Goal: Manage account settings

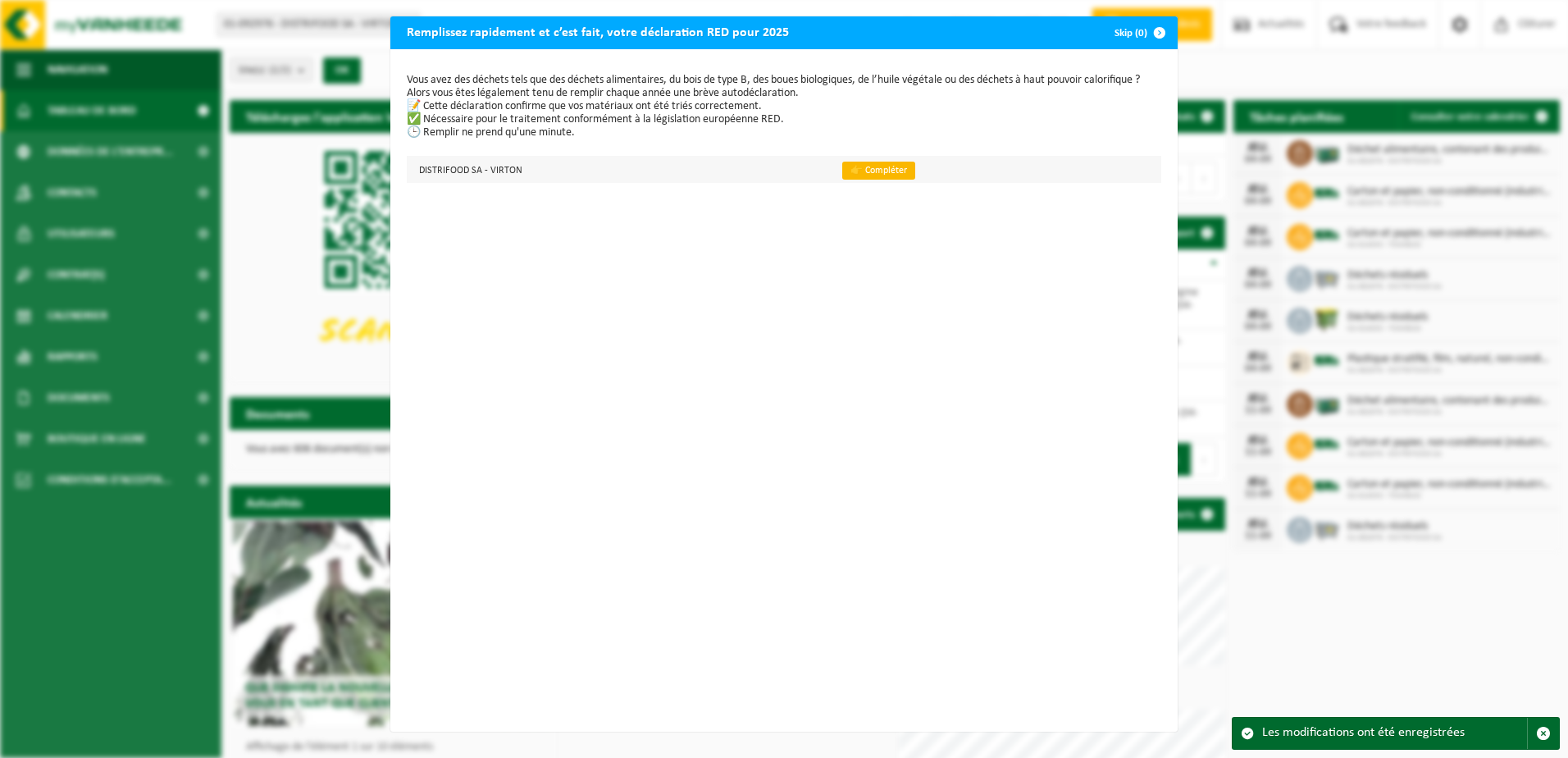
click at [877, 164] on link "👉 Compléter" at bounding box center [878, 171] width 73 height 18
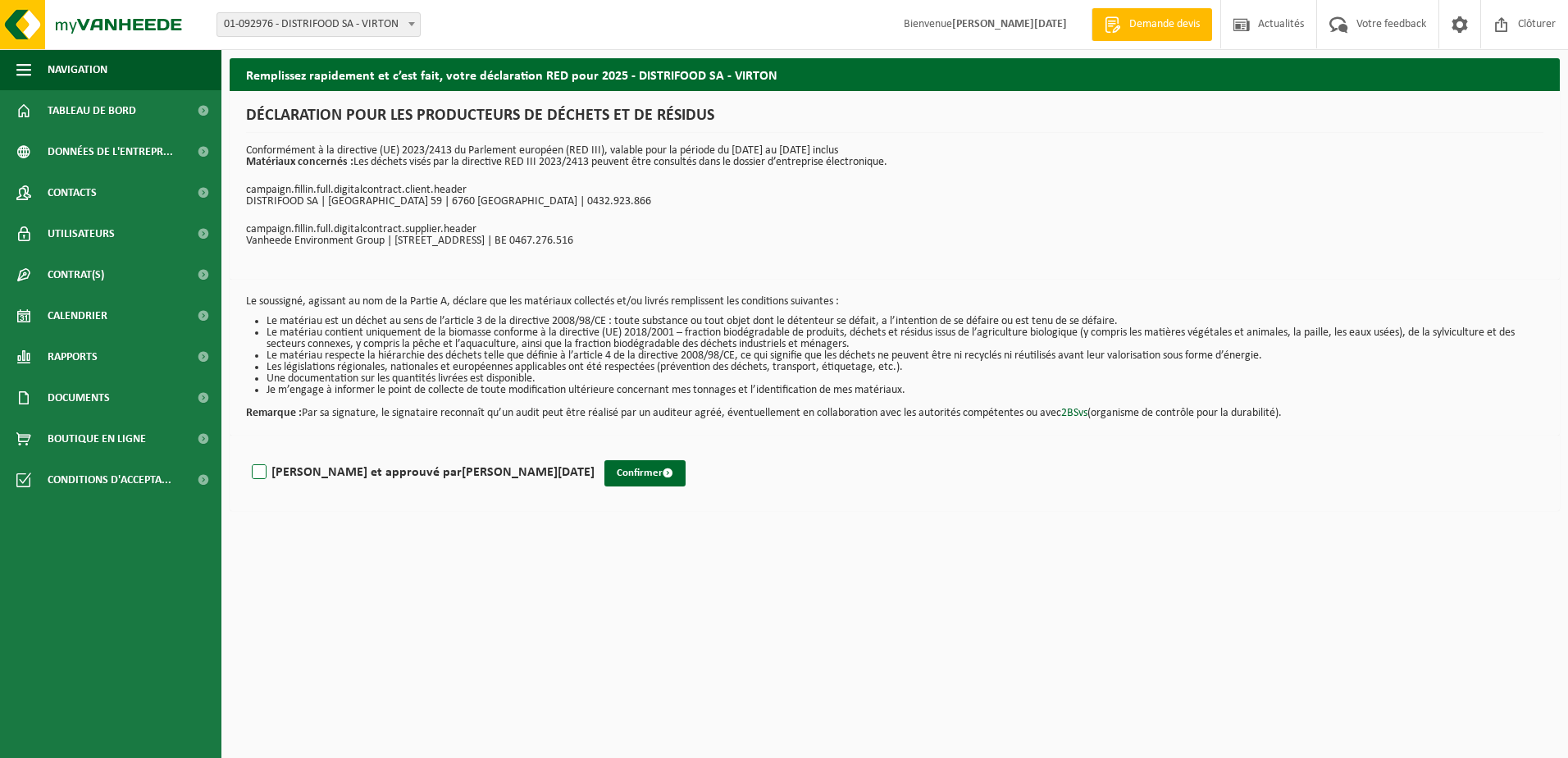
click at [261, 476] on label "Lu et approuvé par JEAN-FRANÇOIS TOUSSAINT" at bounding box center [421, 472] width 346 height 25
click at [595, 452] on input "Lu et approuvé par JEAN-FRANÇOIS TOUSSAINT" at bounding box center [595, 451] width 1 height 1
checkbox input "true"
click at [605, 477] on button "Confirmer" at bounding box center [645, 473] width 81 height 26
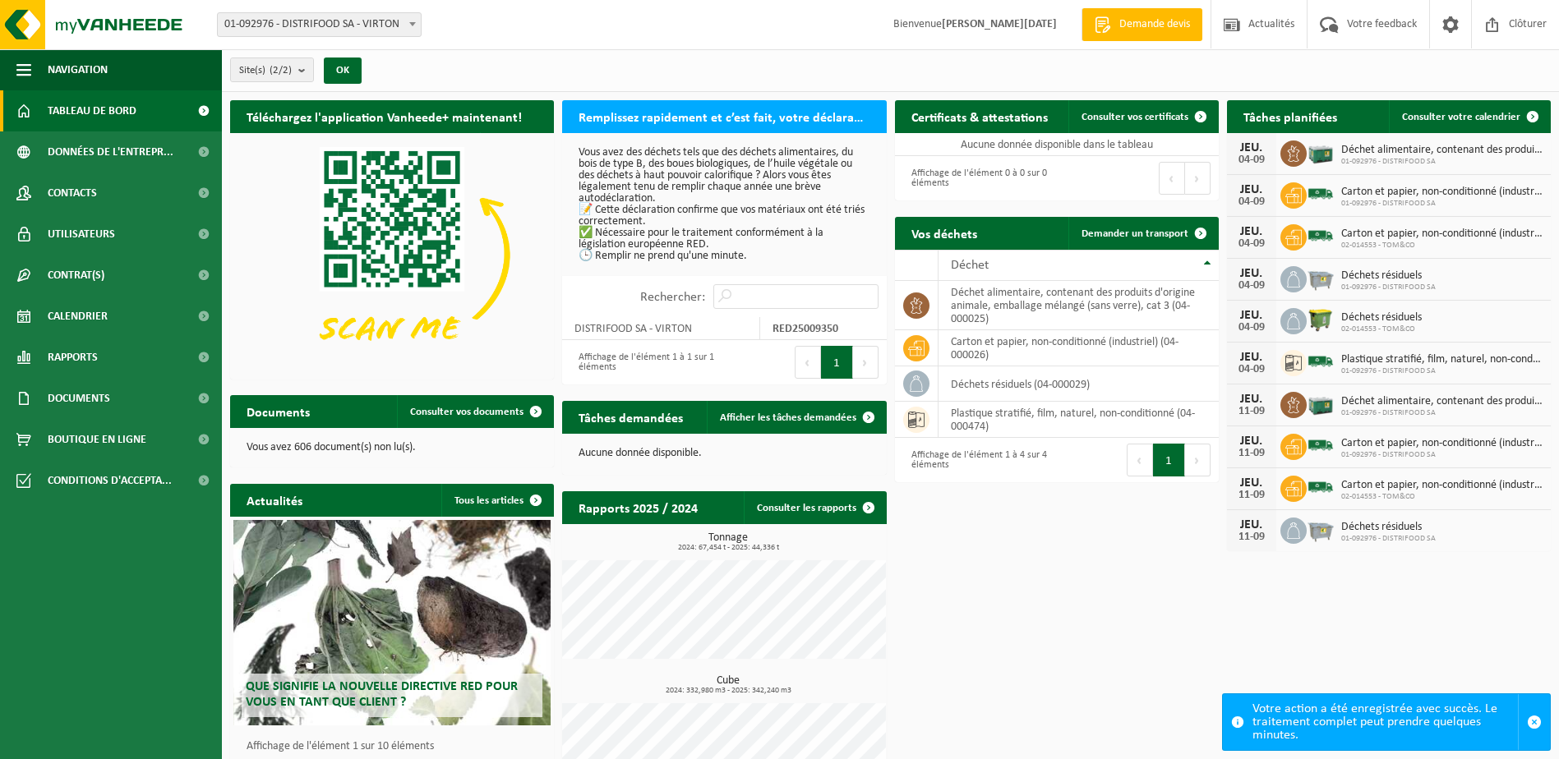
click at [339, 21] on span "01-092976 - DISTRIFOOD SA - VIRTON" at bounding box center [319, 24] width 203 height 23
select select "86254"
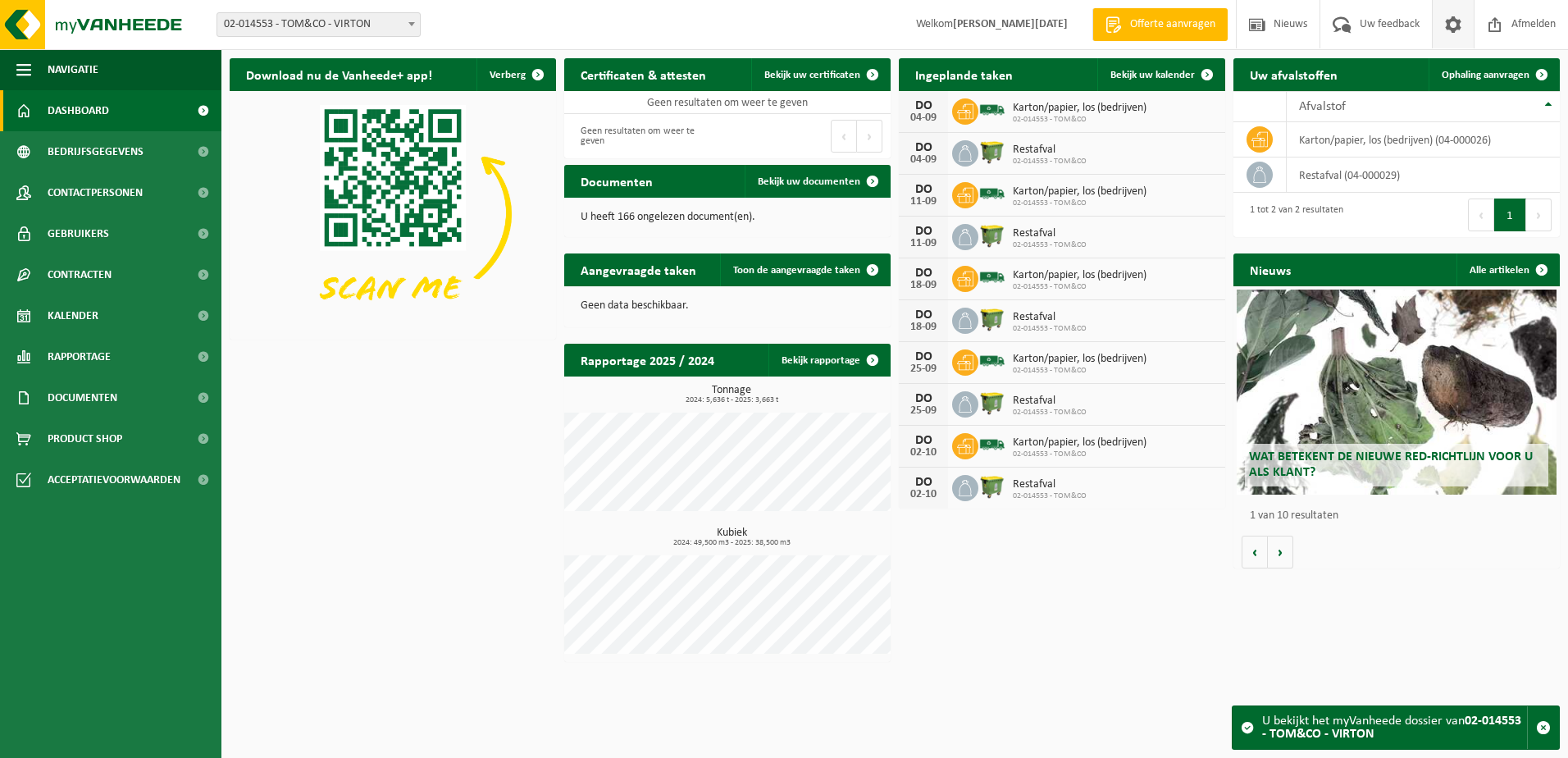
click at [1447, 21] on span at bounding box center [1453, 24] width 25 height 48
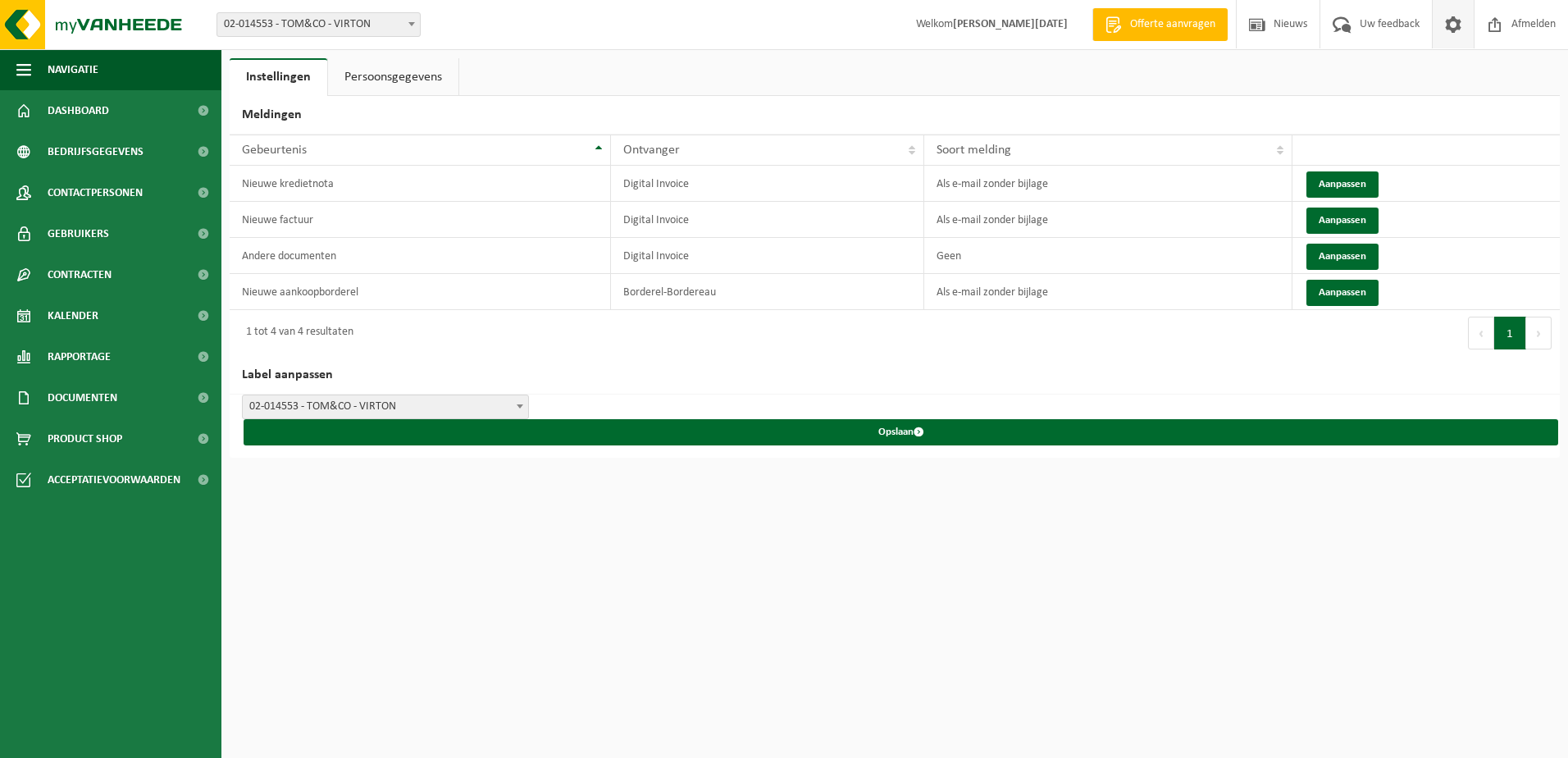
click at [414, 72] on link "Persoonsgegevens" at bounding box center [393, 77] width 131 height 38
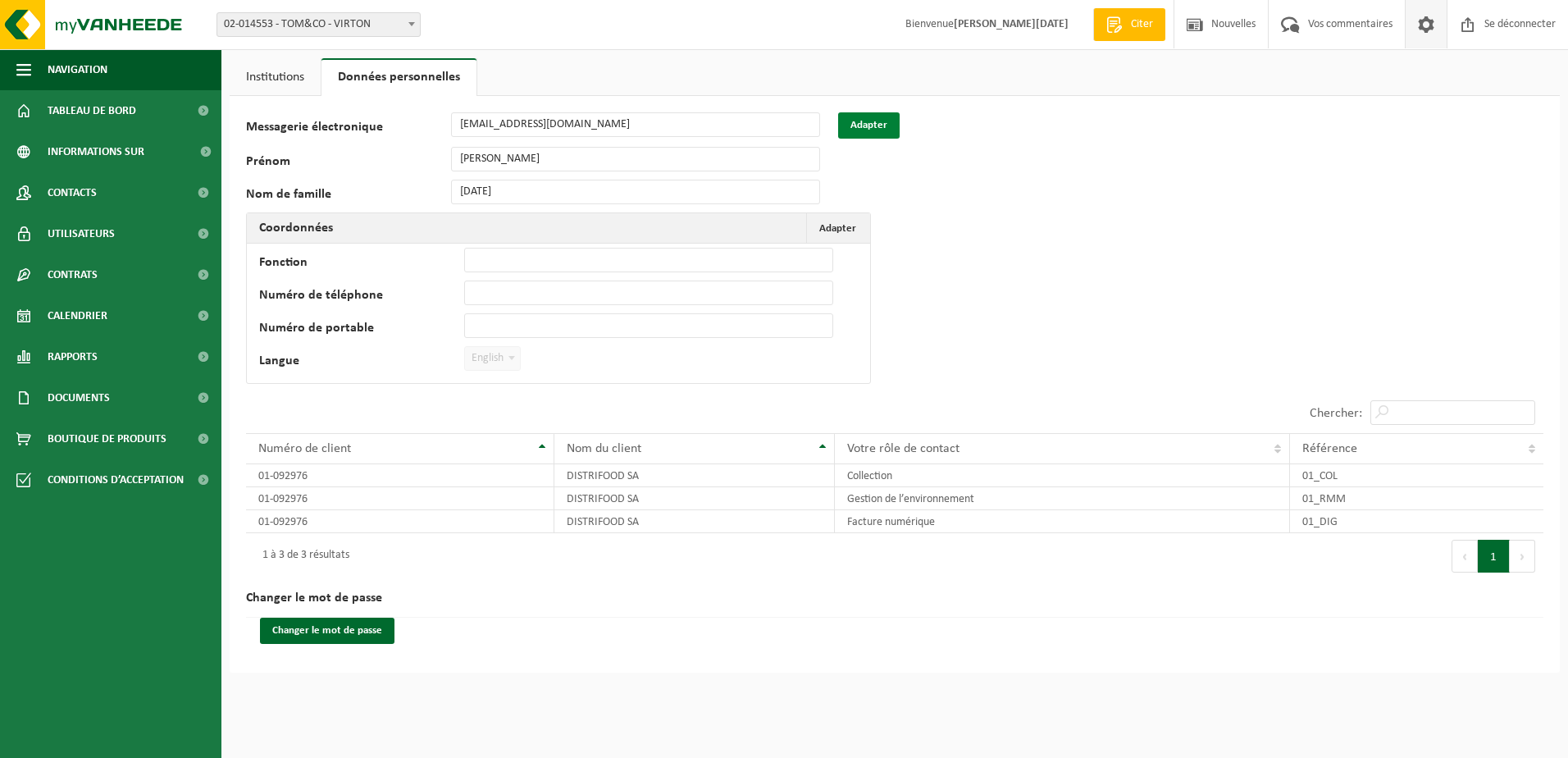
click at [882, 120] on button "Adapter" at bounding box center [869, 126] width 62 height 26
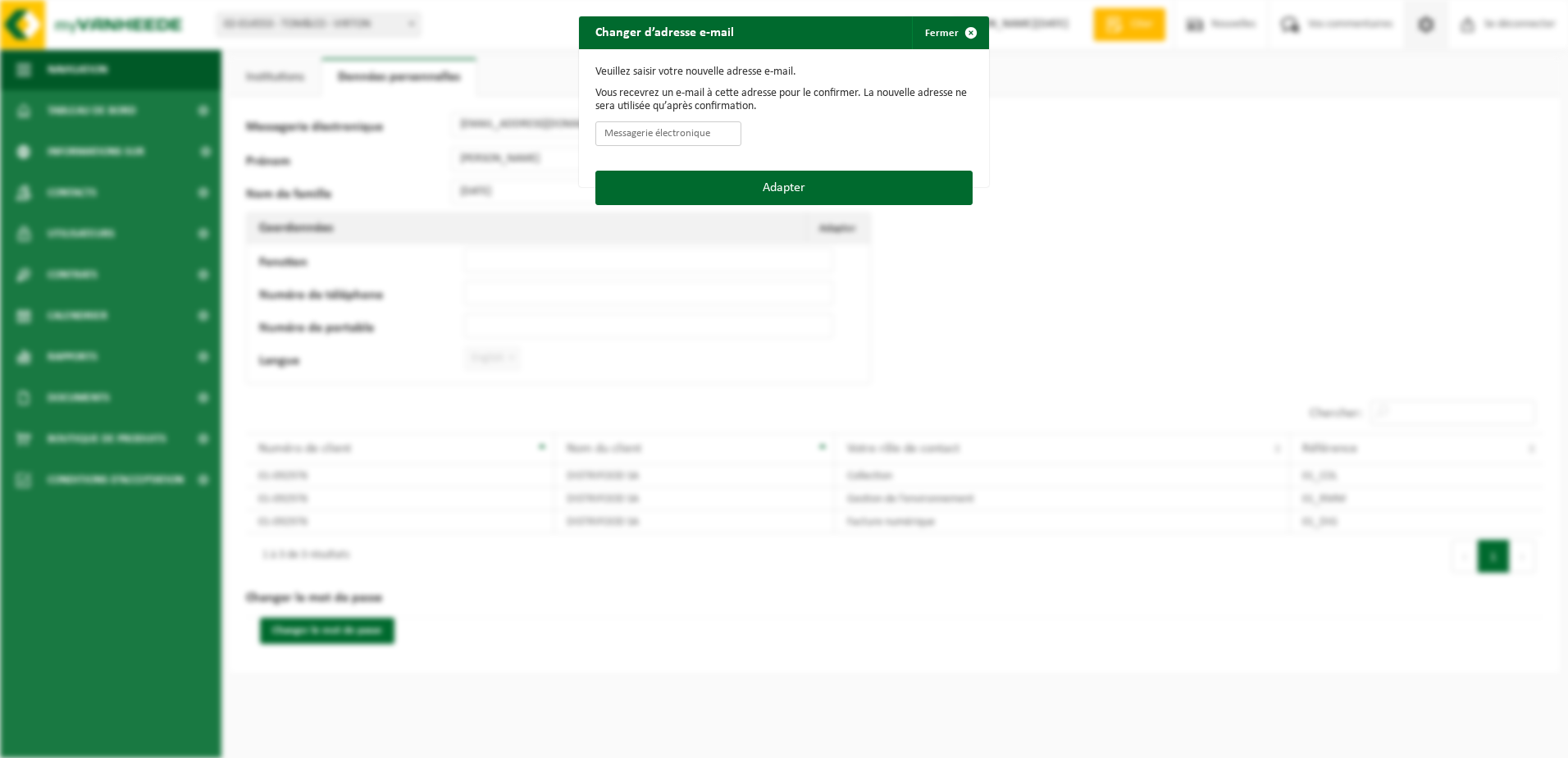
click at [675, 135] on input "Messagerie électronique" at bounding box center [669, 134] width 146 height 25
click at [1029, 251] on div "Changer d’adresse e-mail Fermer Veuillez saisir votre nouvelle adresse e-mail. …" at bounding box center [784, 379] width 1568 height 758
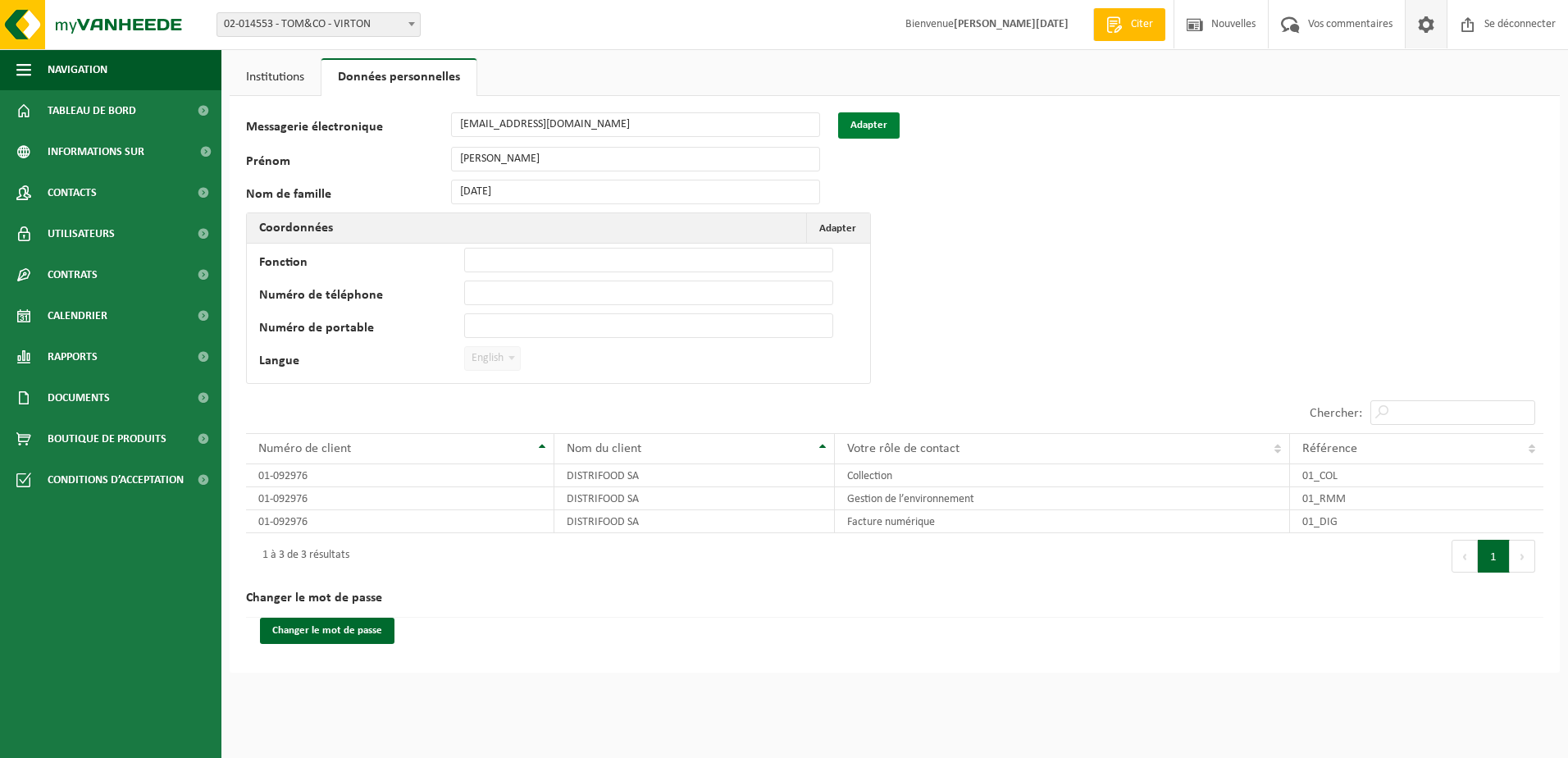
click at [867, 126] on button "Adapter" at bounding box center [869, 126] width 62 height 26
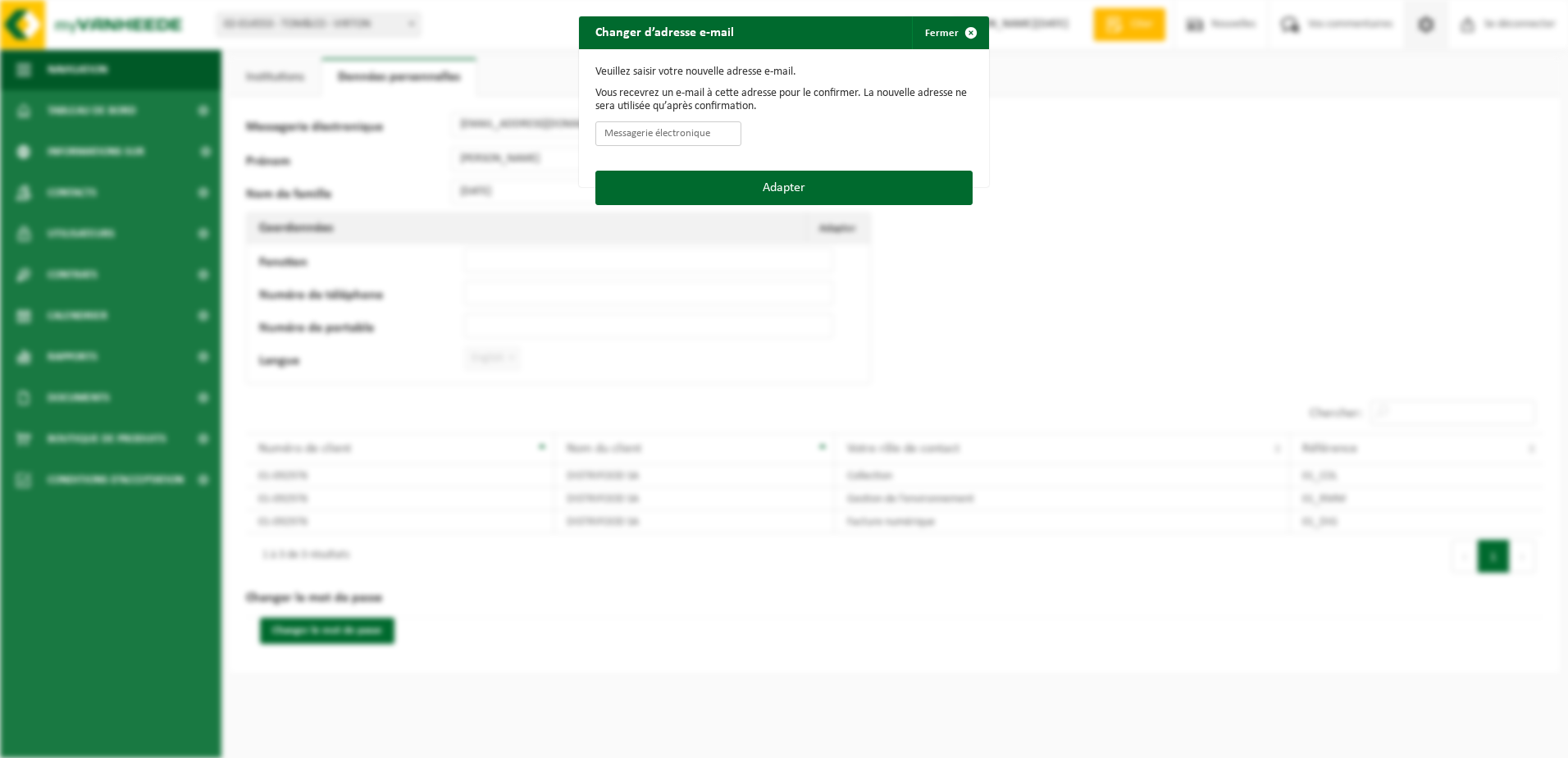
click at [663, 136] on input "Messagerie électronique" at bounding box center [669, 134] width 146 height 25
type input "[EMAIL_ADDRESS][DOMAIN_NAME]"
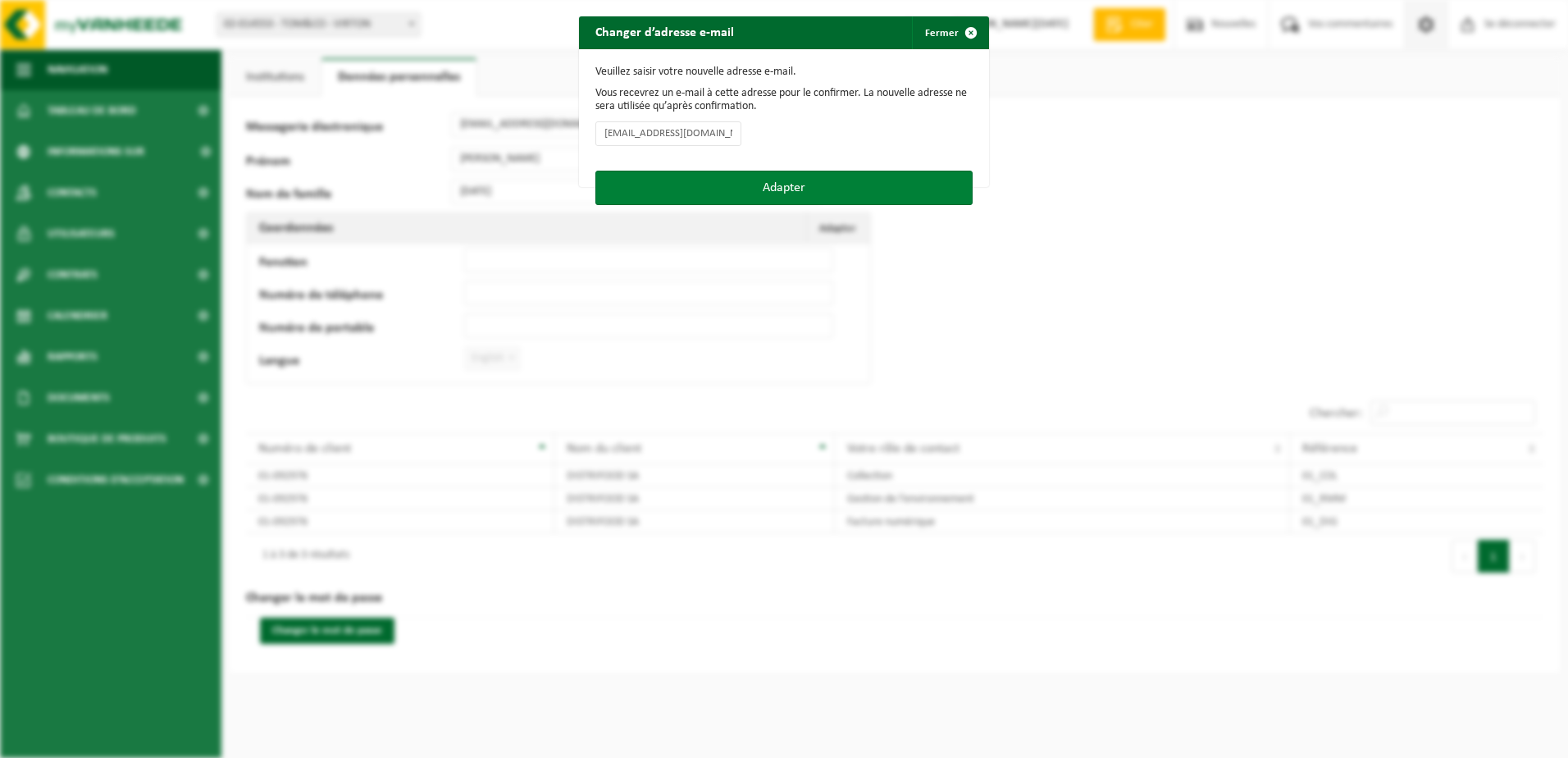
click at [790, 187] on button "Adapter" at bounding box center [784, 188] width 377 height 35
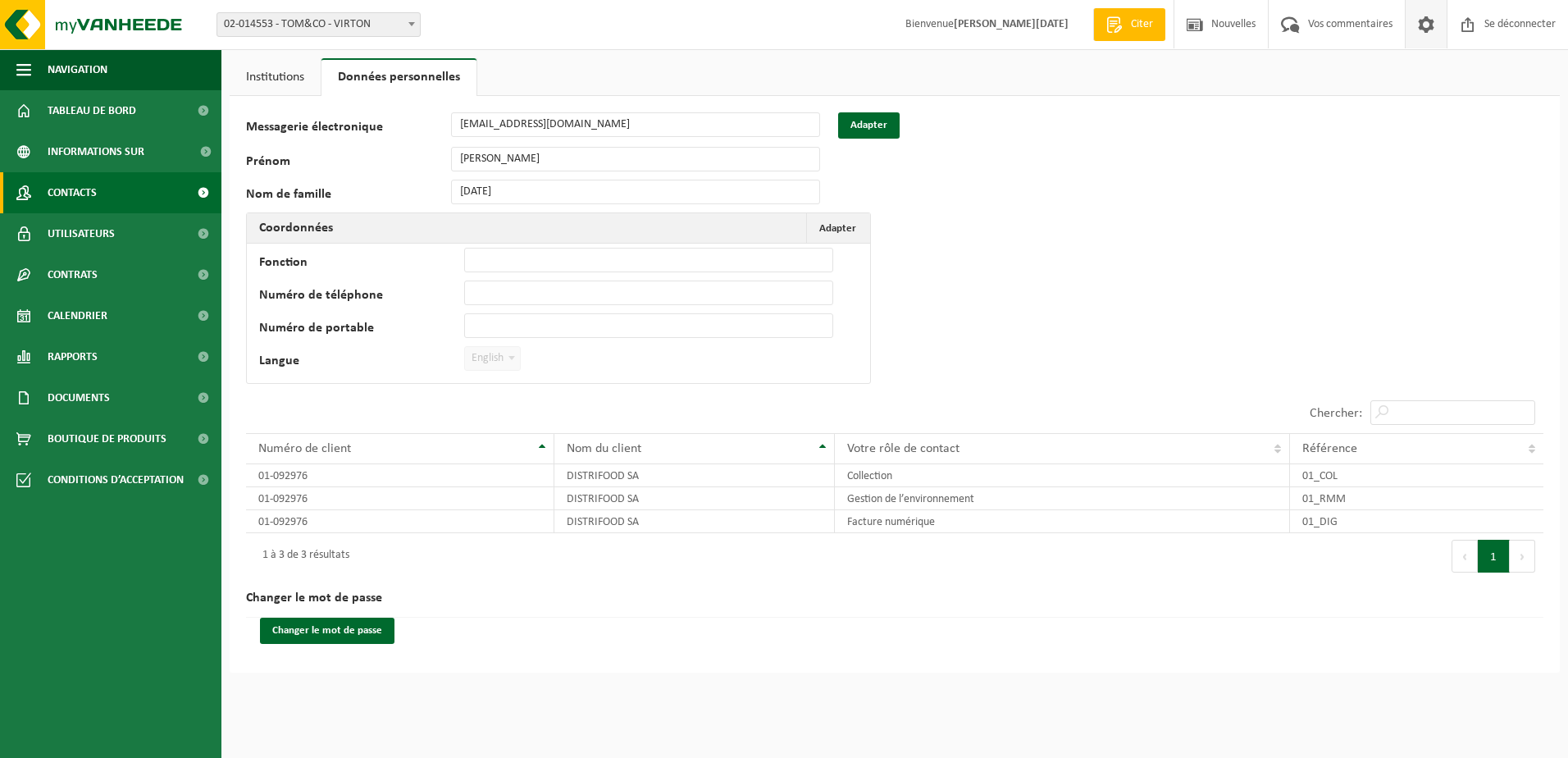
click at [88, 191] on span "Contacts" at bounding box center [72, 193] width 49 height 41
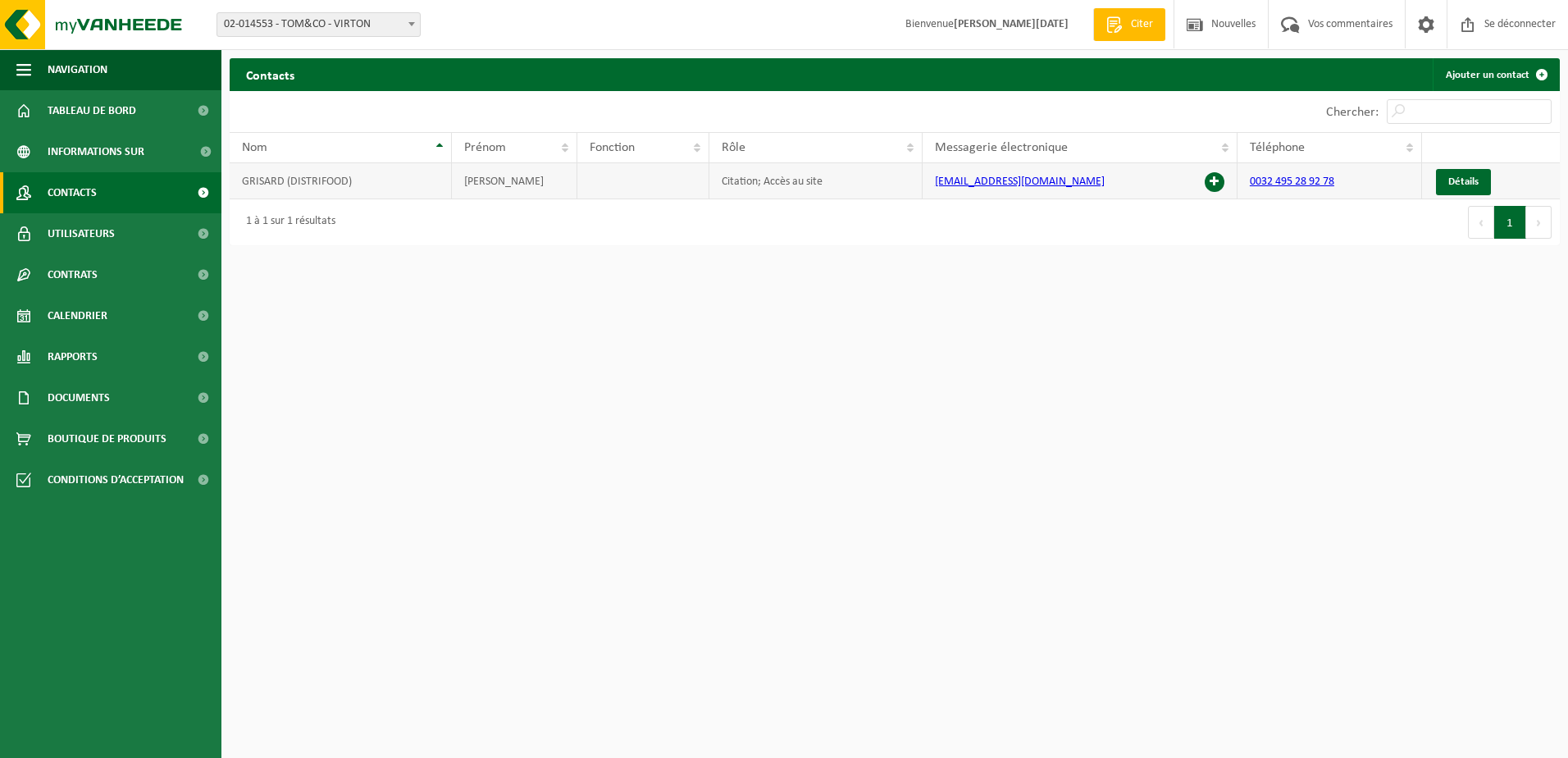
click at [609, 190] on td at bounding box center [644, 182] width 133 height 36
click at [1470, 182] on span "Détails" at bounding box center [1463, 182] width 30 height 11
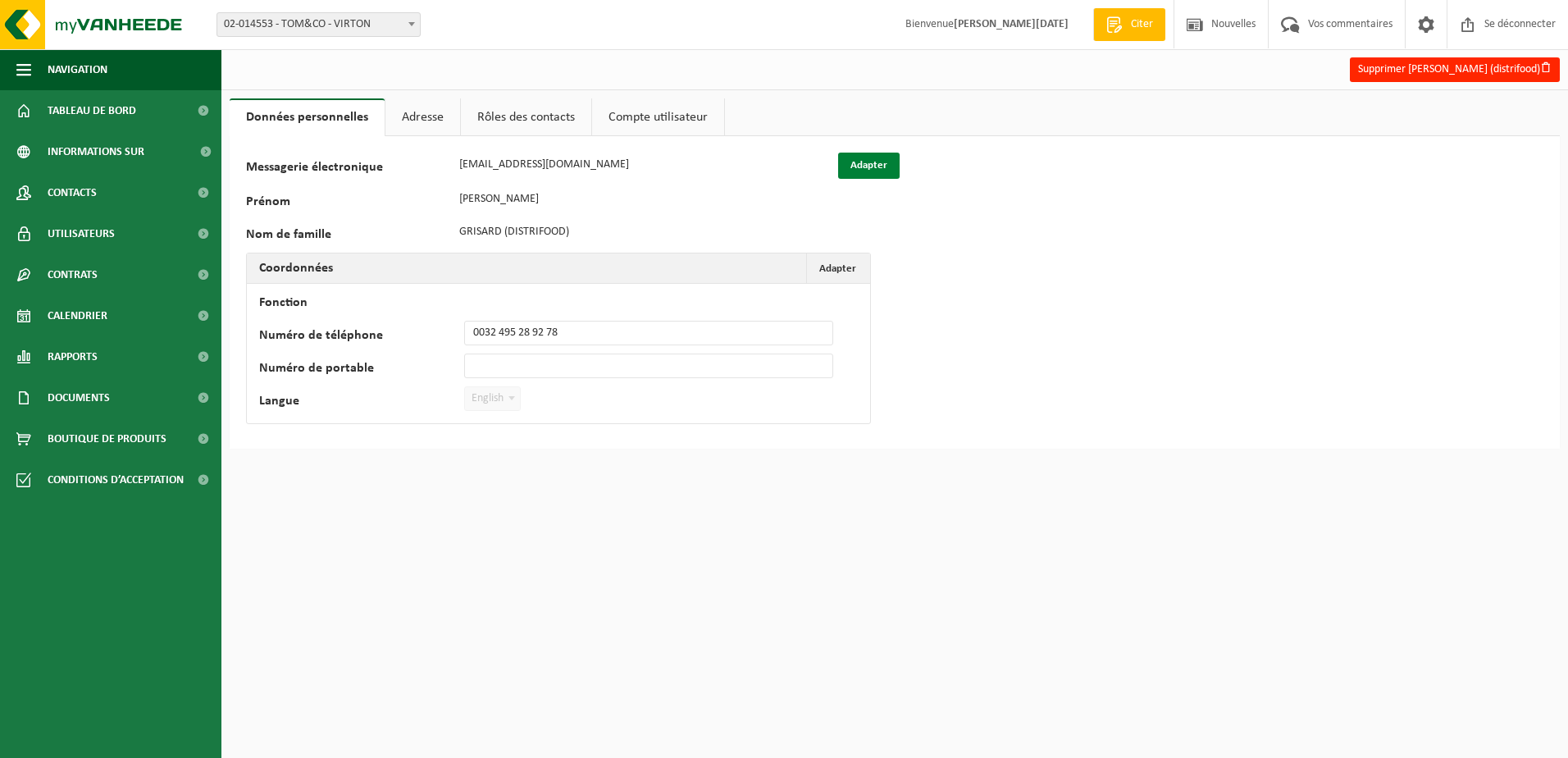
click at [877, 164] on button "Adapter" at bounding box center [869, 166] width 62 height 26
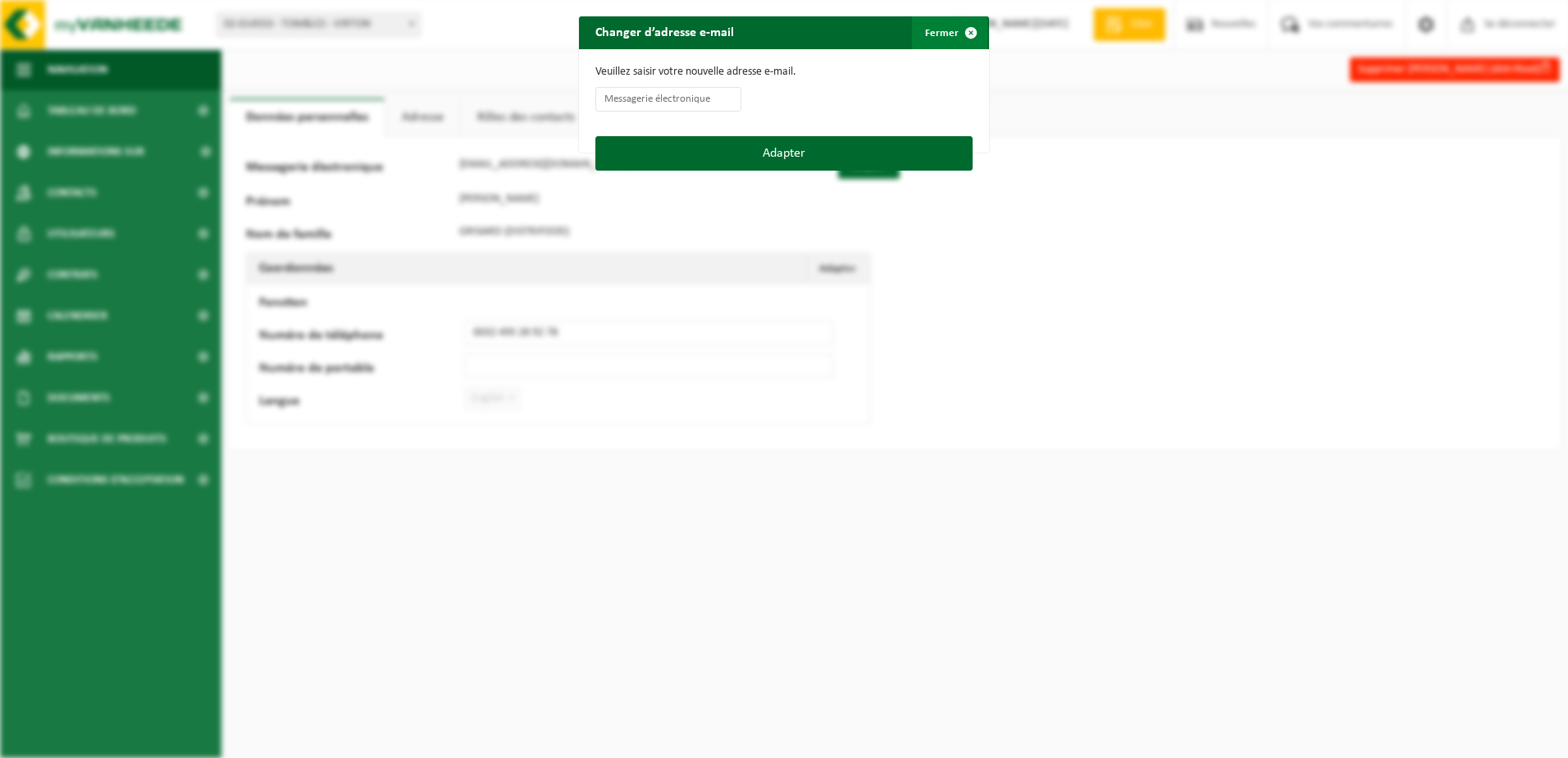
click at [968, 29] on span "button" at bounding box center [971, 32] width 33 height 33
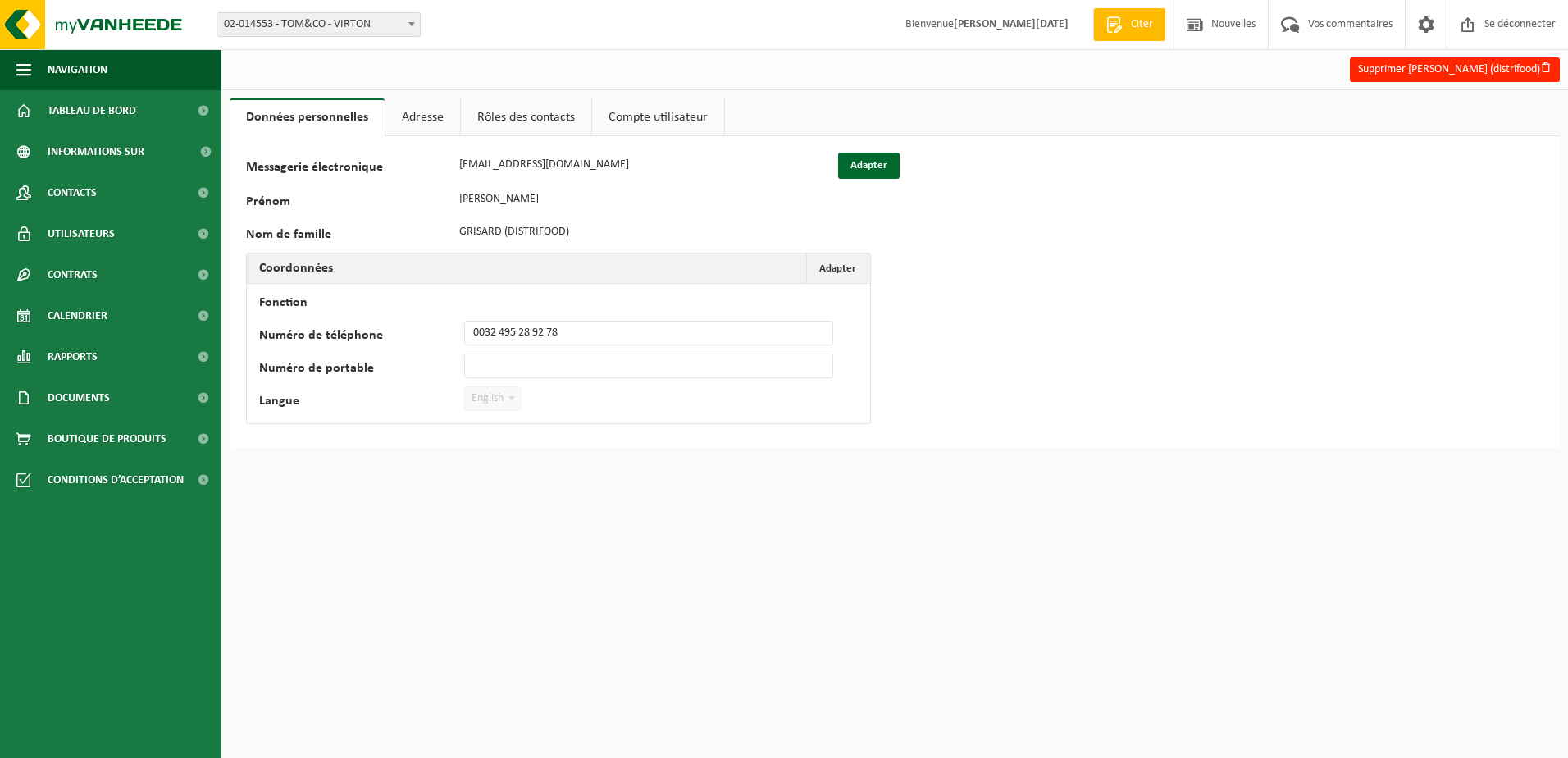
click at [292, 399] on label "Langue" at bounding box center [361, 402] width 205 height 16
drag, startPoint x: 496, startPoint y: 415, endPoint x: 489, endPoint y: 398, distance: 18.4
click at [490, 414] on td "Fonction Numéro de téléphone 0032 495 28 92 78 Numéro de portable Langue Néerla…" at bounding box center [558, 354] width 624 height 140
click at [488, 395] on span "English" at bounding box center [492, 398] width 55 height 23
click at [852, 266] on span "Adapter" at bounding box center [837, 269] width 37 height 11
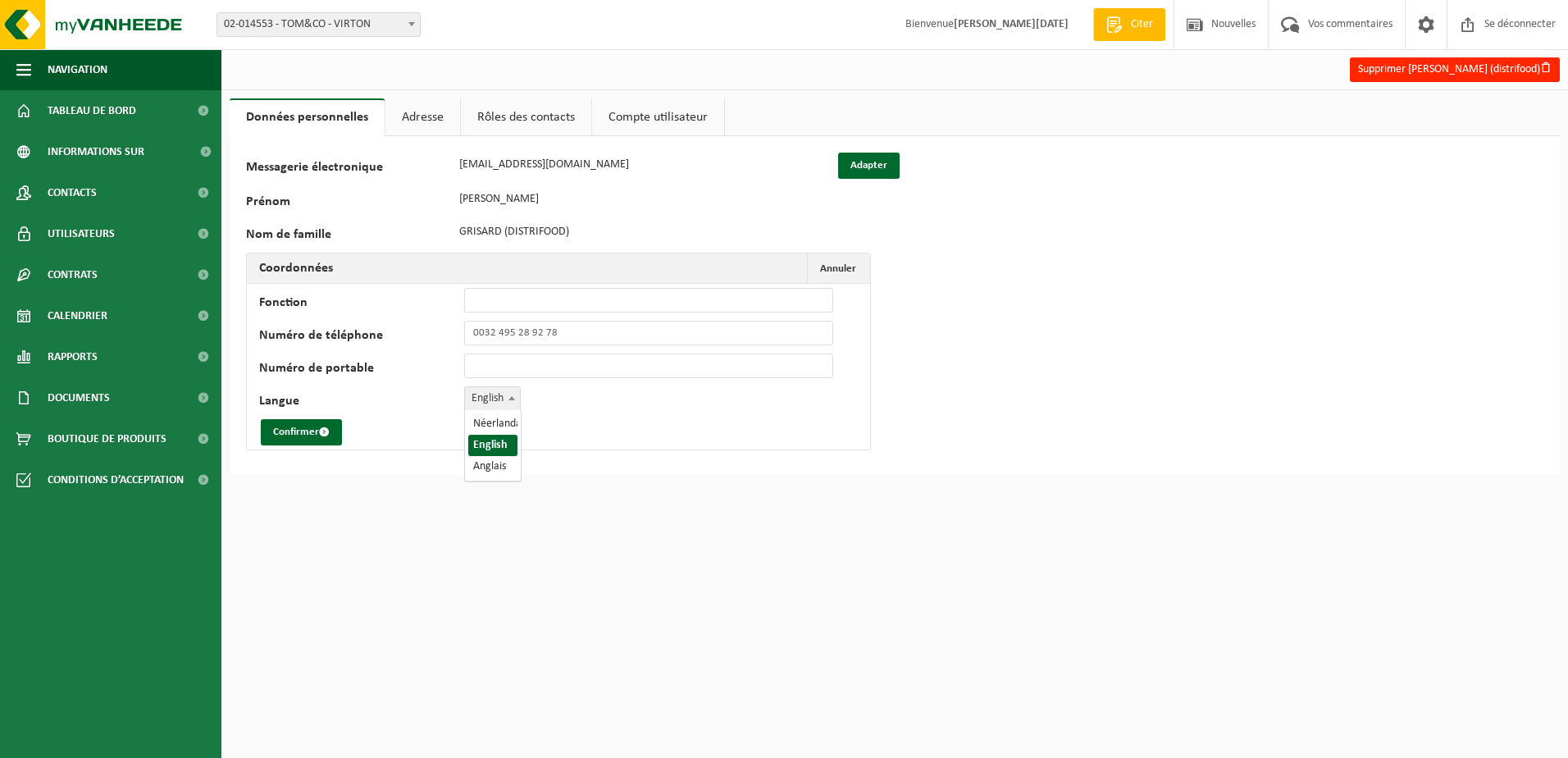
click at [518, 404] on span at bounding box center [512, 397] width 16 height 21
click at [539, 467] on div "81289 Messagerie électronique secretariat@delhaizevirton.be Adapter Prénom MIGU…" at bounding box center [894, 305] width 1330 height 339
click at [505, 404] on span at bounding box center [512, 397] width 16 height 21
click at [587, 435] on div "Confirmer" at bounding box center [555, 432] width 591 height 26
